Goal: Browse casually: Explore the website without a specific task or goal

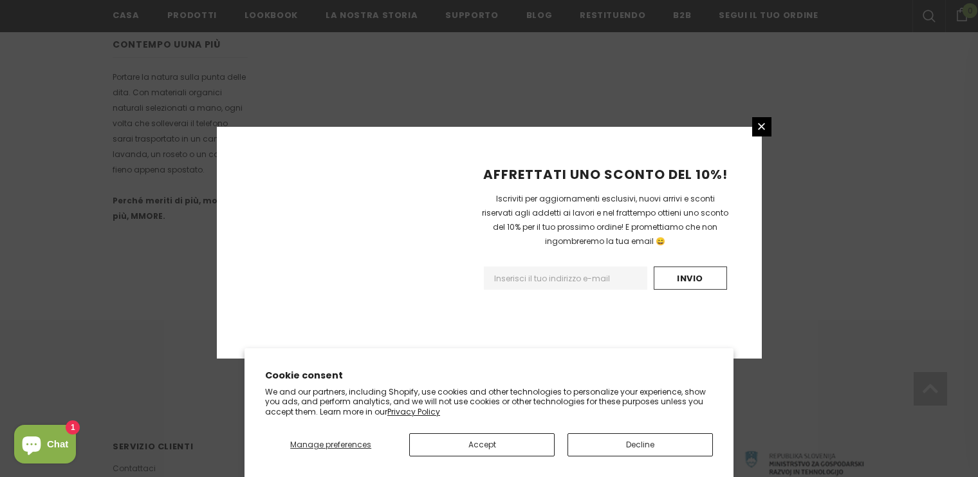
scroll to position [842, 0]
